Goal: Book appointment/travel/reservation

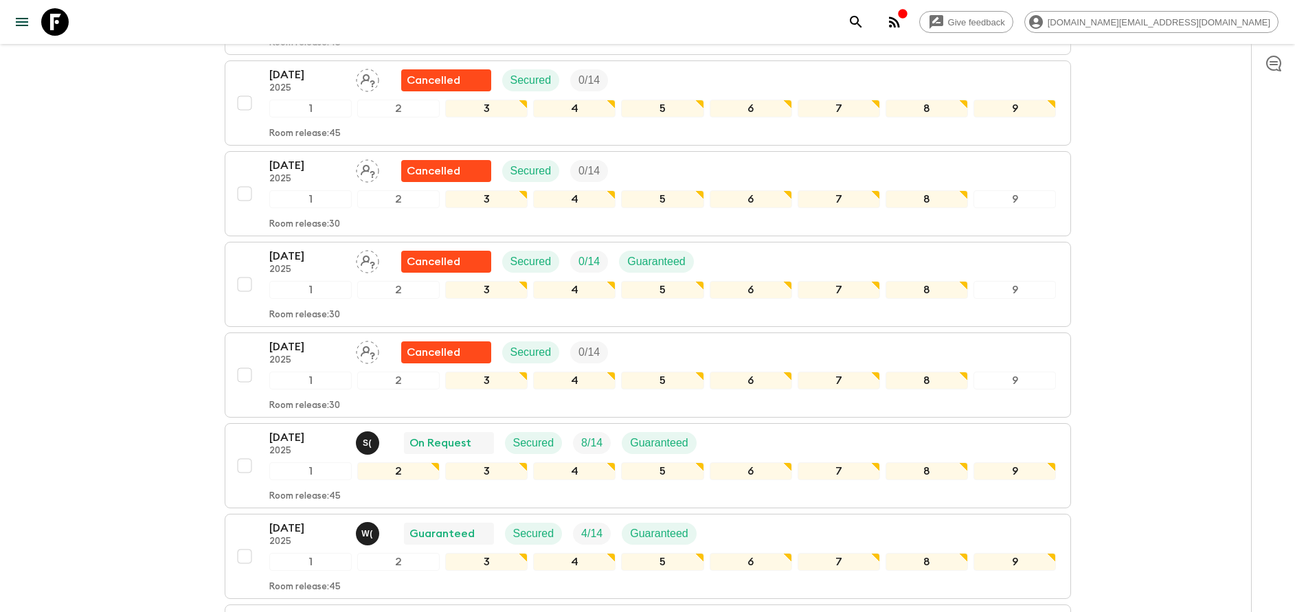
scroll to position [1236, 0]
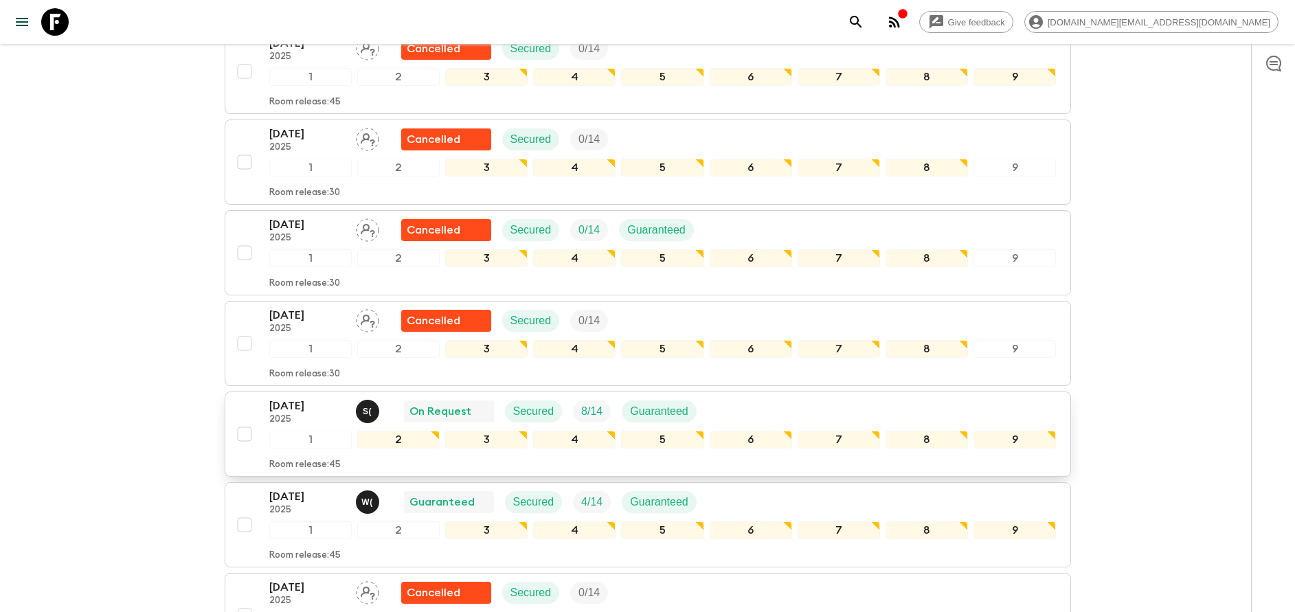
click at [304, 404] on p "[DATE]" at bounding box center [307, 406] width 76 height 16
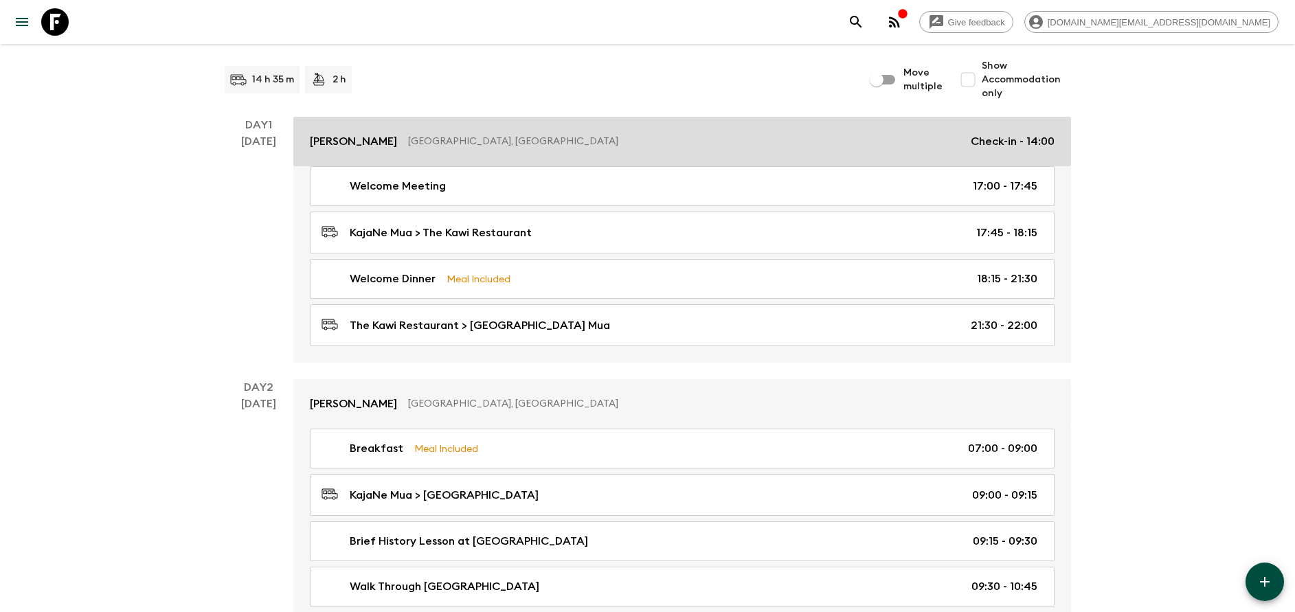
scroll to position [0, 0]
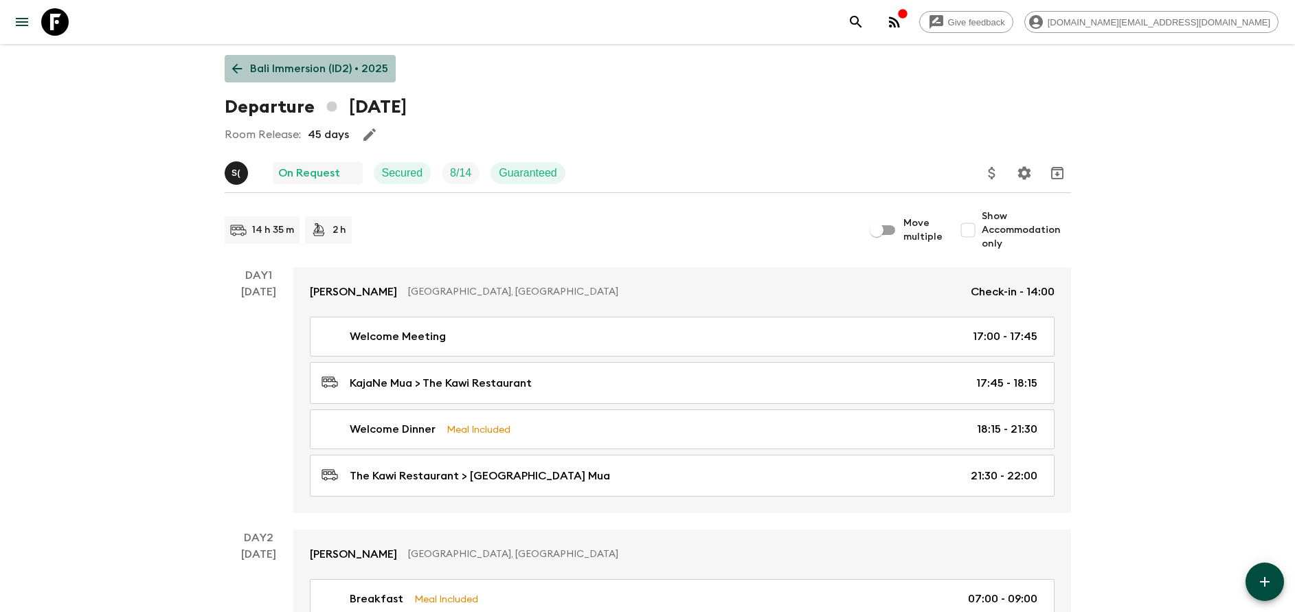
click at [337, 63] on p "Bali Immersion (ID2) • 2025" at bounding box center [319, 68] width 138 height 16
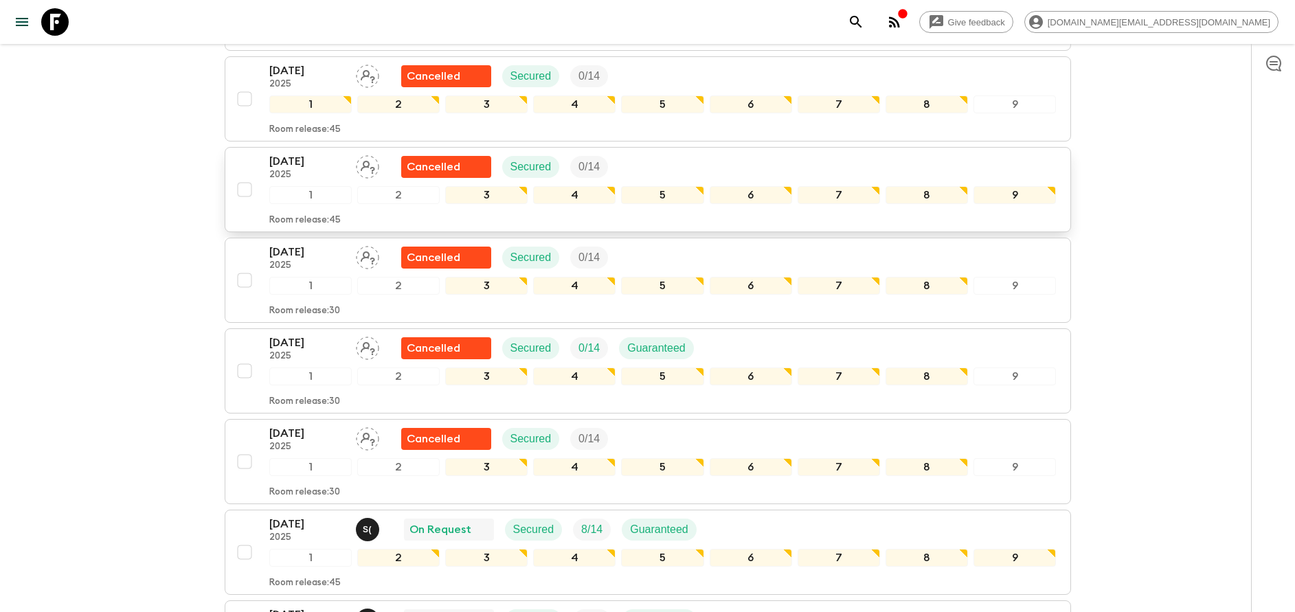
scroll to position [1133, 0]
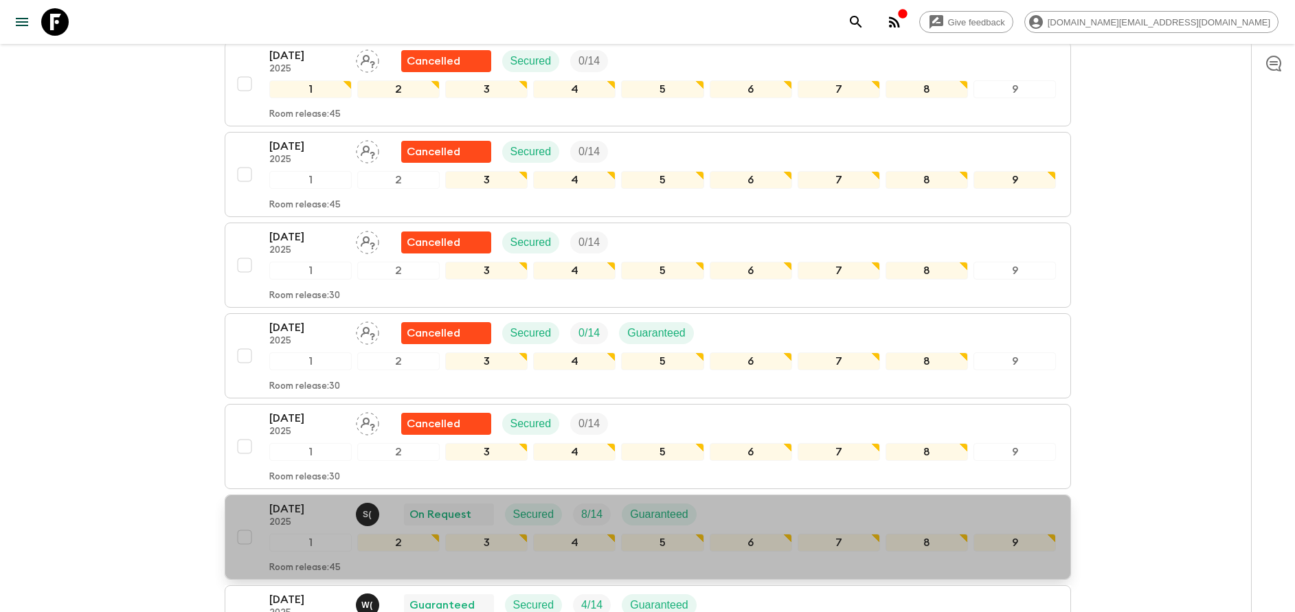
click at [295, 517] on p "2025" at bounding box center [307, 522] width 76 height 11
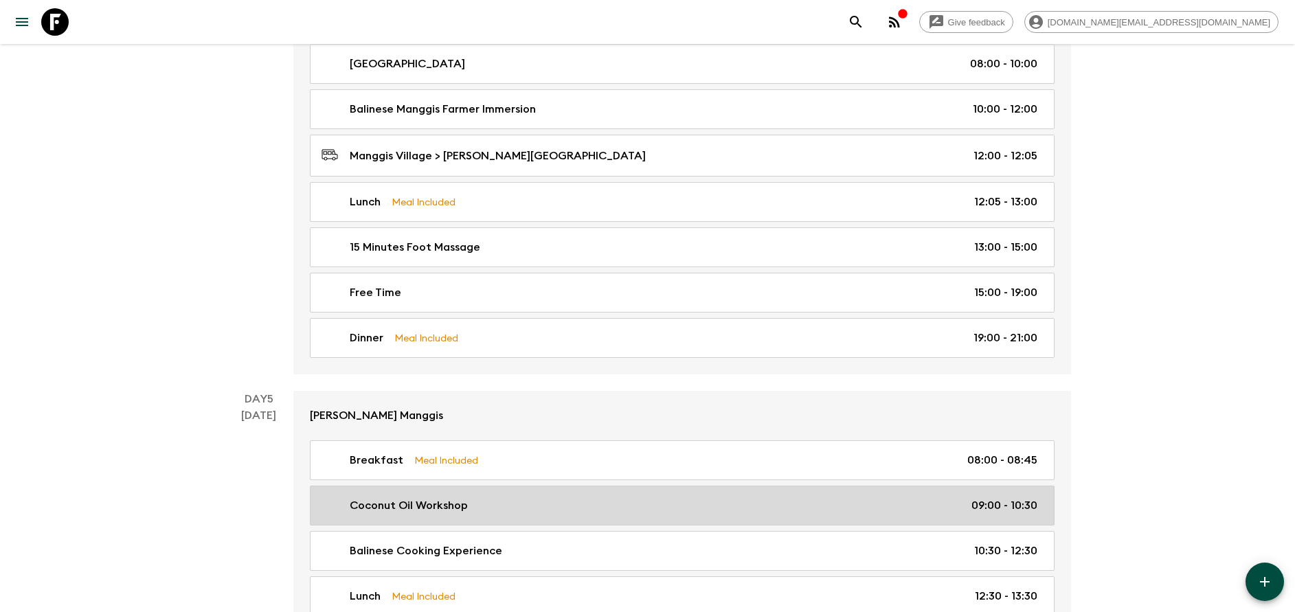
scroll to position [1751, 0]
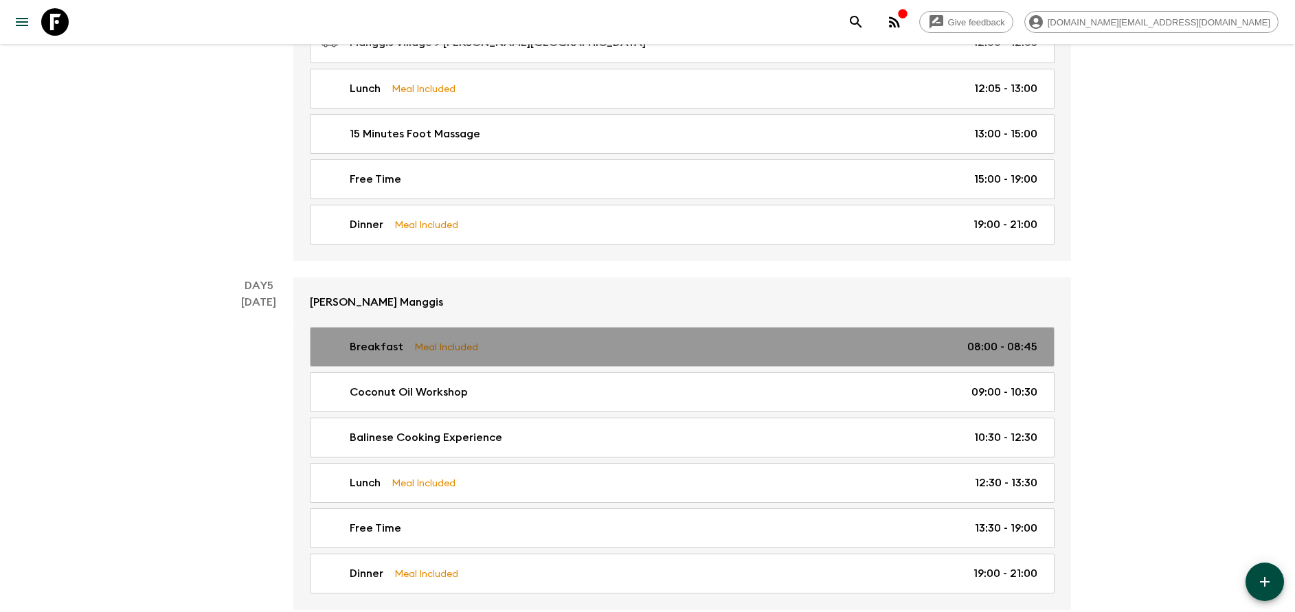
click at [468, 352] on p "Meal Included" at bounding box center [446, 346] width 64 height 15
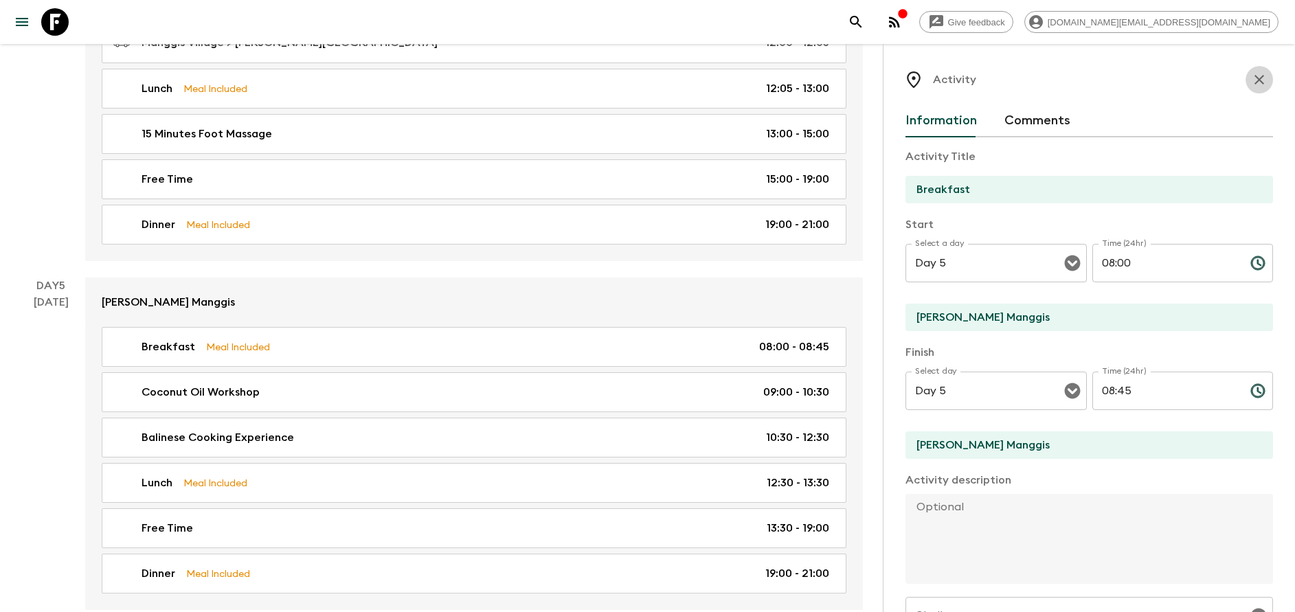
click at [1251, 78] on icon "button" at bounding box center [1259, 79] width 16 height 16
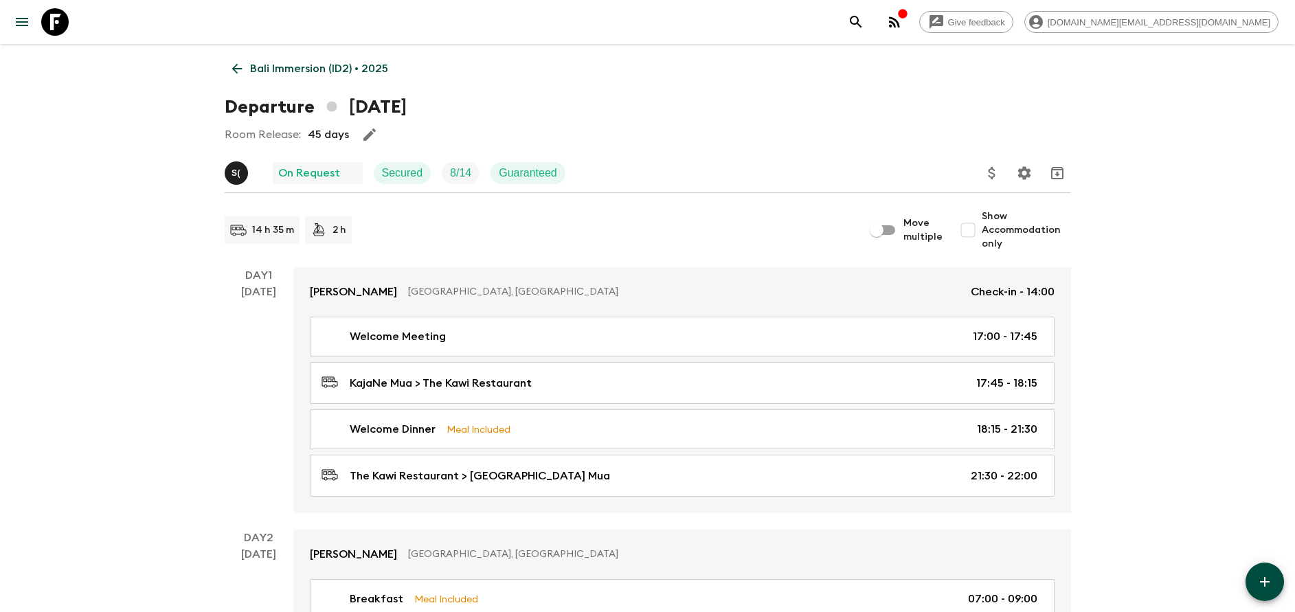
click at [288, 75] on p "Bali Immersion (ID2) • 2025" at bounding box center [319, 68] width 138 height 16
